Goal: Information Seeking & Learning: Learn about a topic

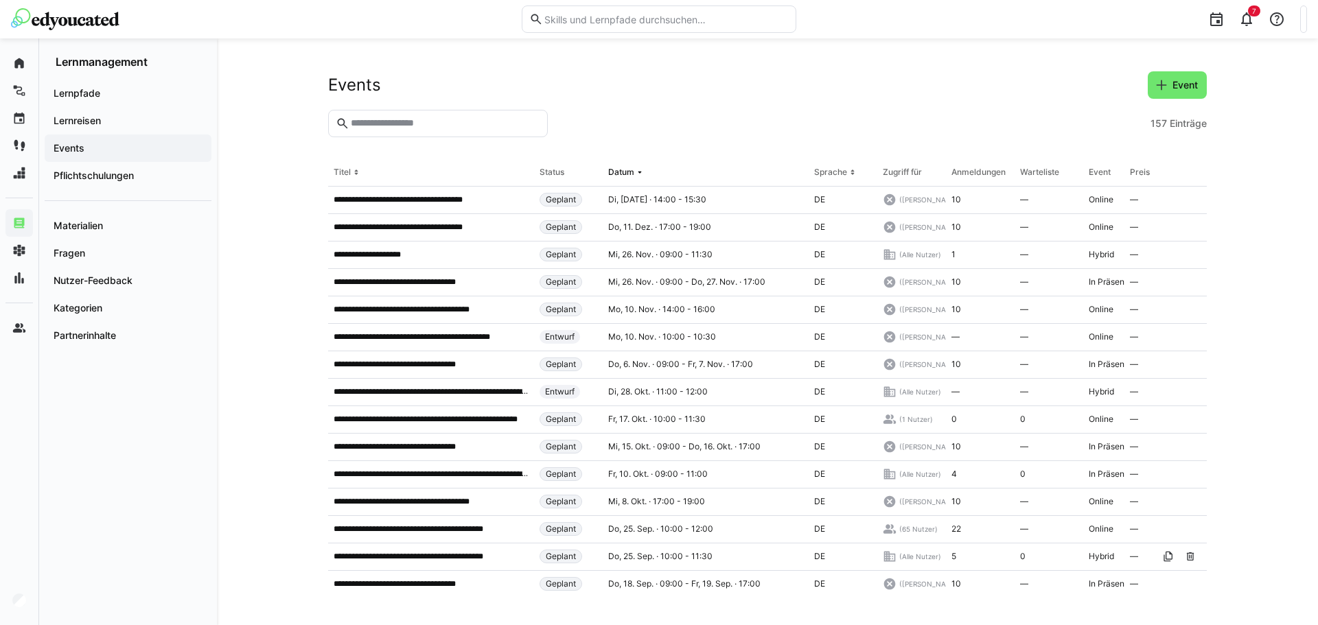
click at [53, 21] on img at bounding box center [65, 19] width 108 height 22
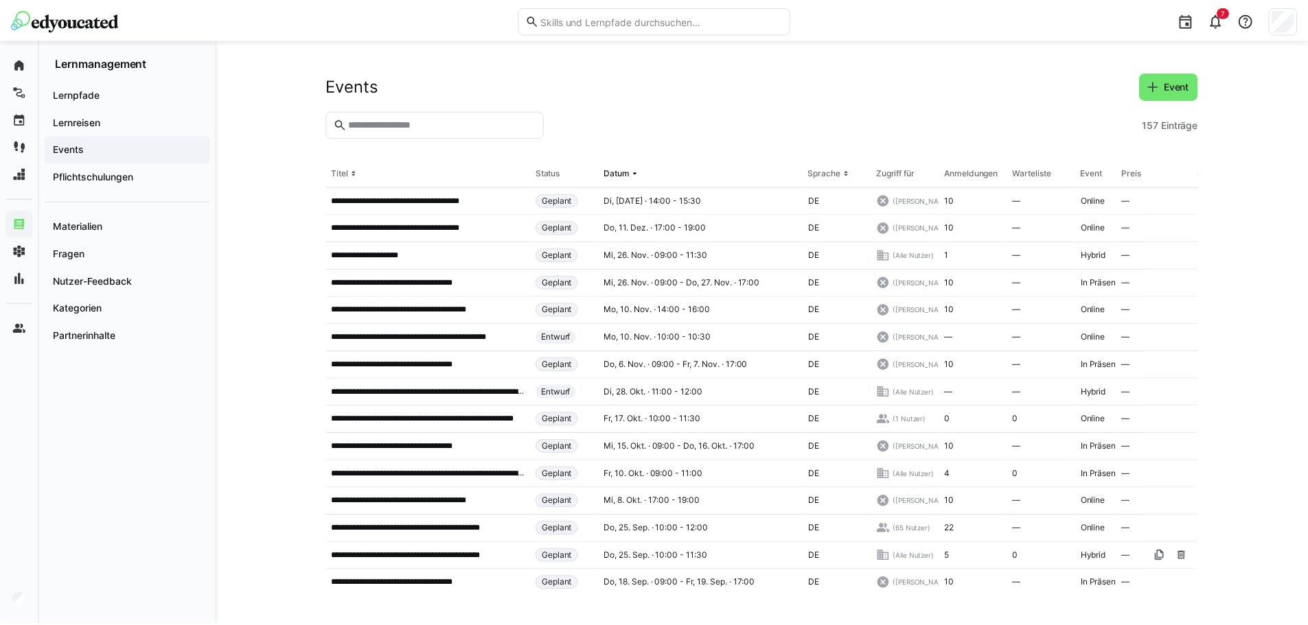
scroll to position [137, 0]
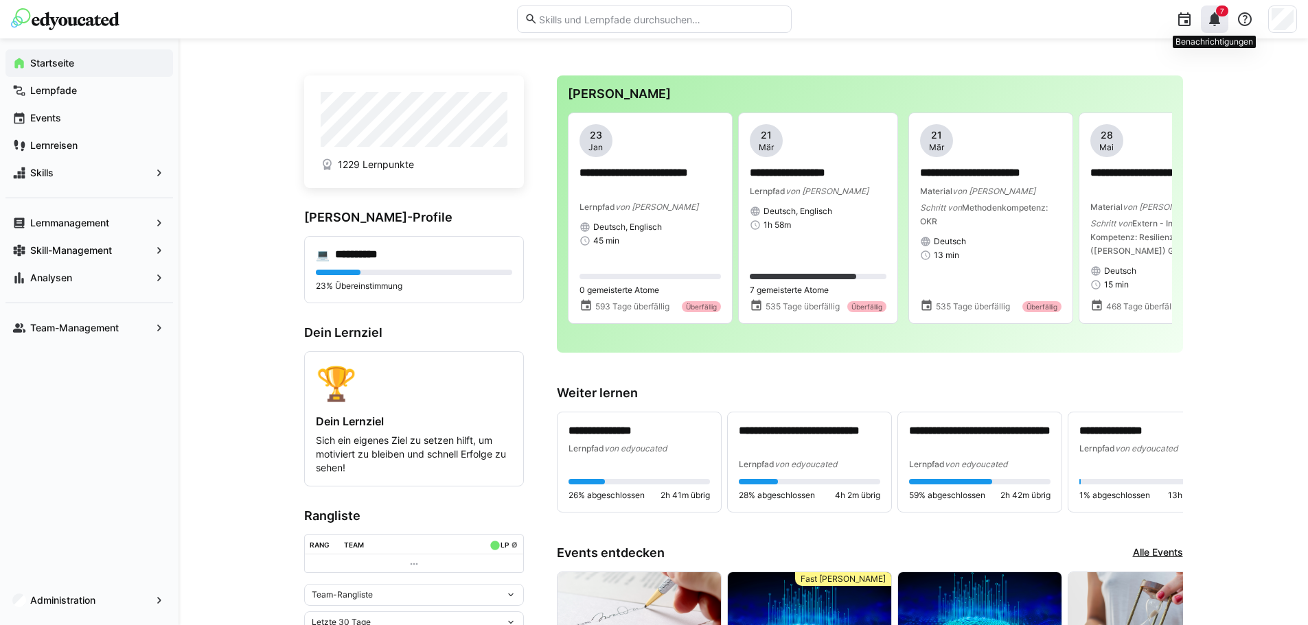
click at [1219, 21] on eds-icon at bounding box center [1214, 19] width 16 height 16
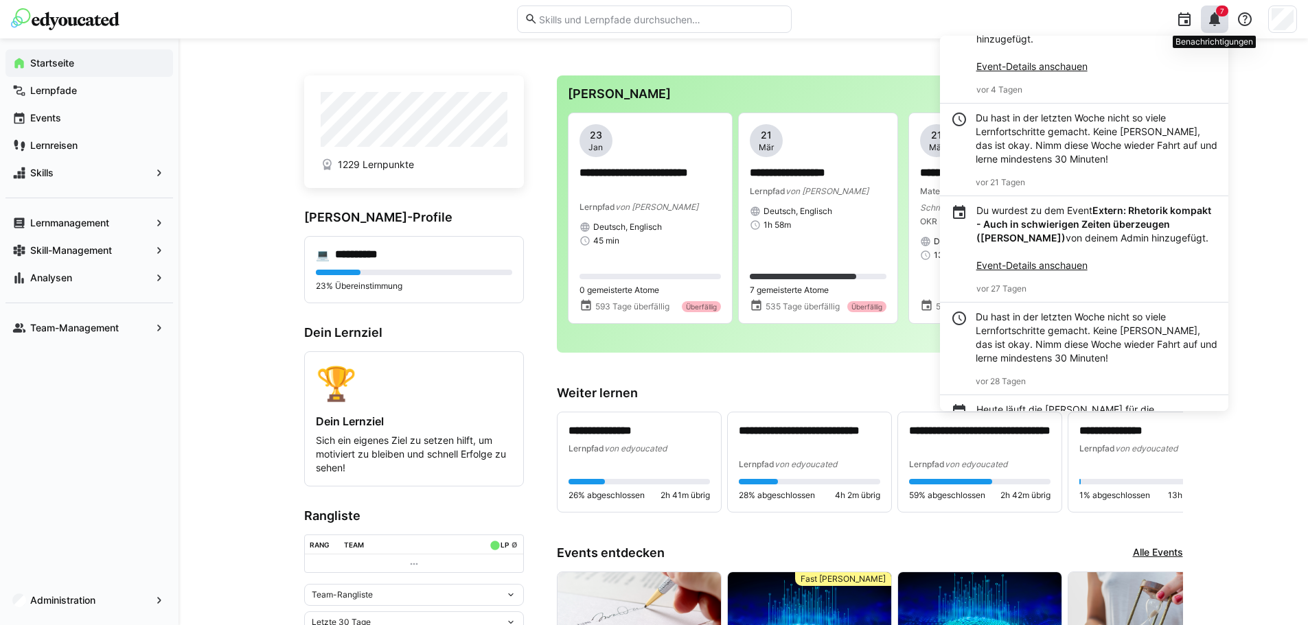
click at [1218, 25] on eds-icon at bounding box center [1214, 19] width 16 height 16
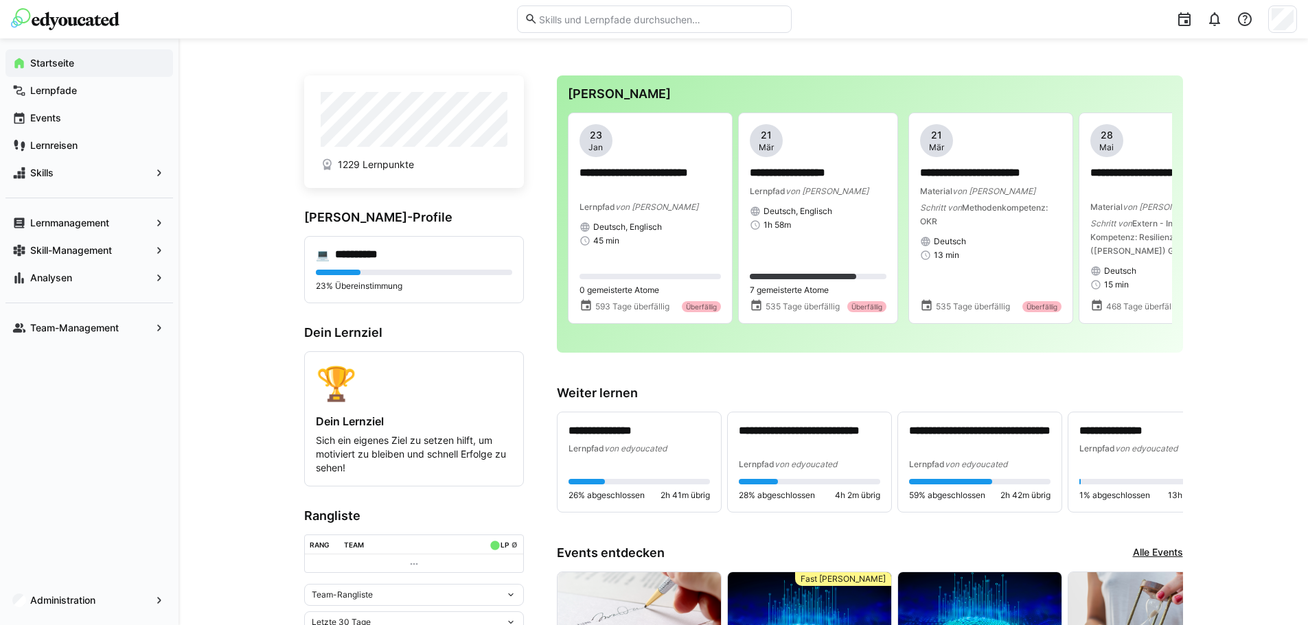
click at [16, 21] on img at bounding box center [65, 19] width 108 height 22
click at [641, 22] on input "text" at bounding box center [661, 19] width 246 height 12
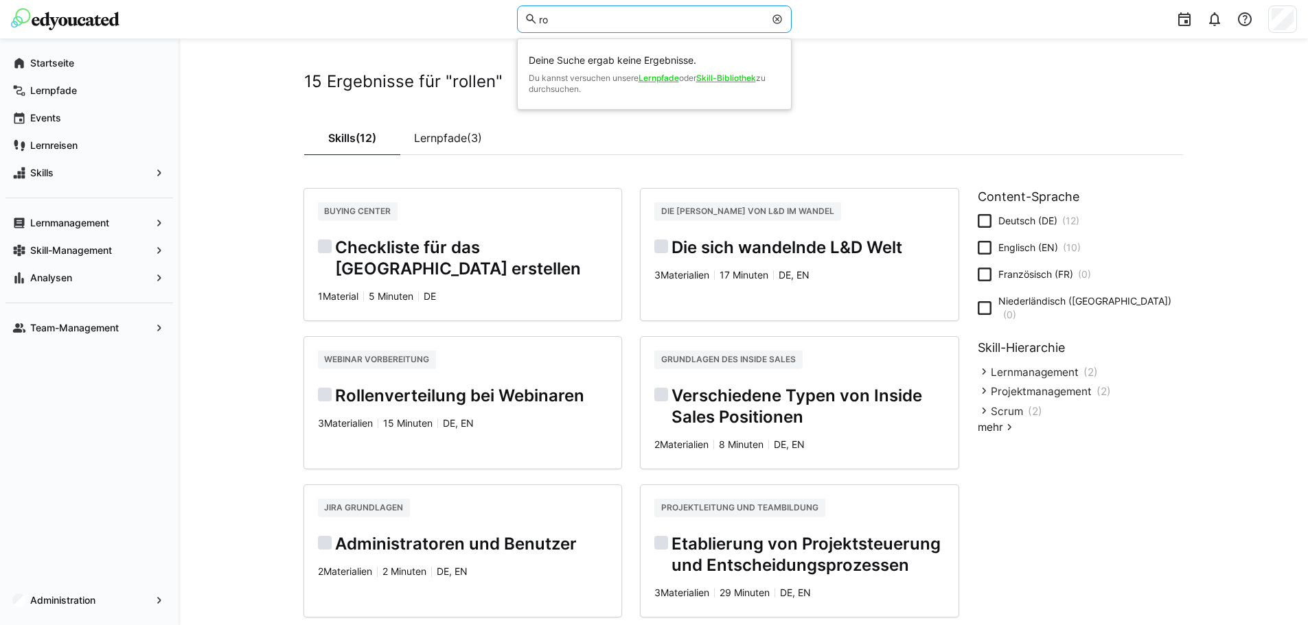
type input "r"
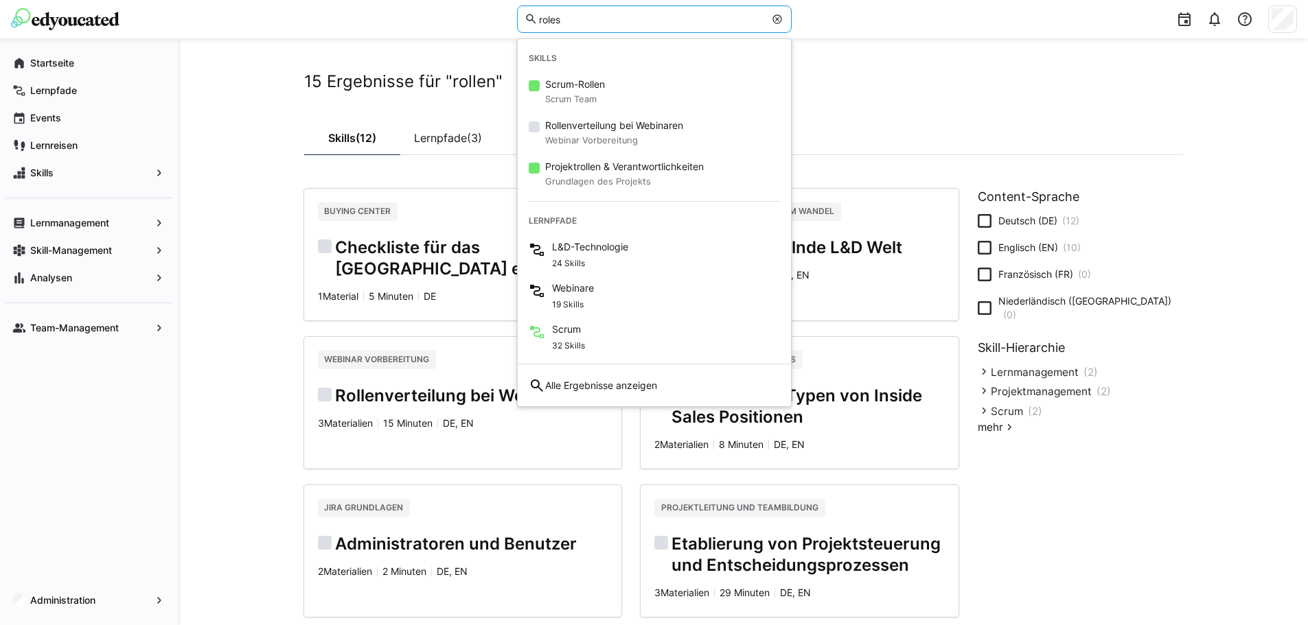
type input "roles"
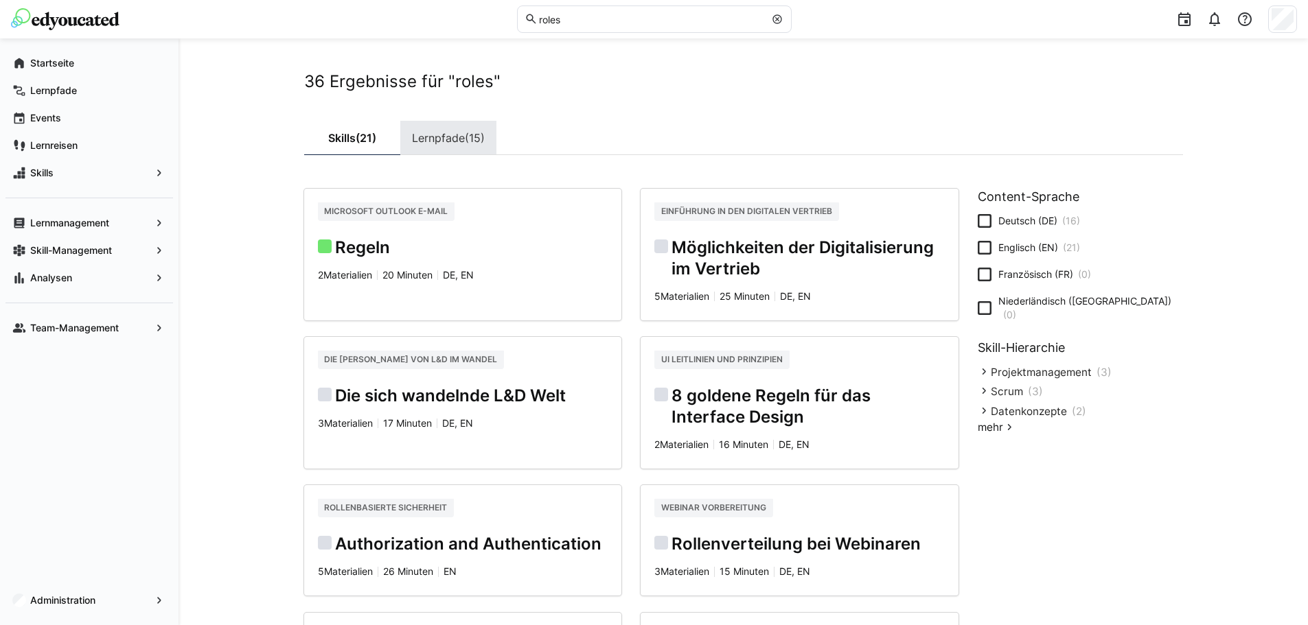
click at [409, 151] on link "Lernpfade (15)" at bounding box center [448, 138] width 96 height 34
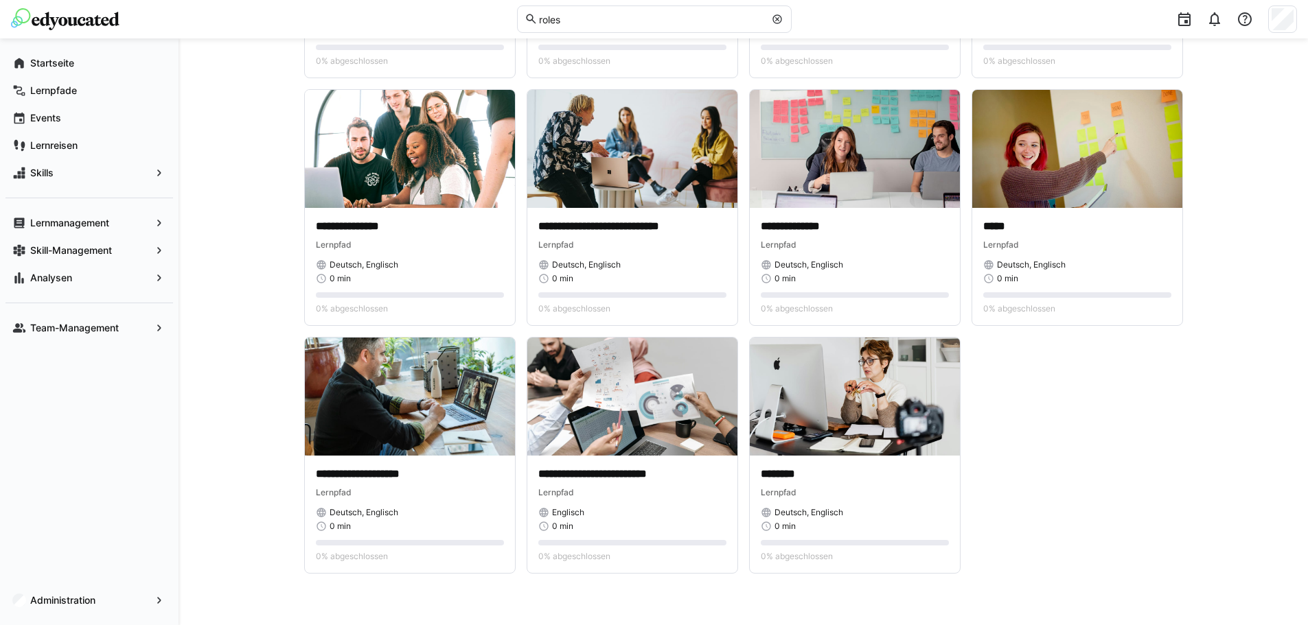
scroll to position [590, 0]
